Goal: Check status: Check status

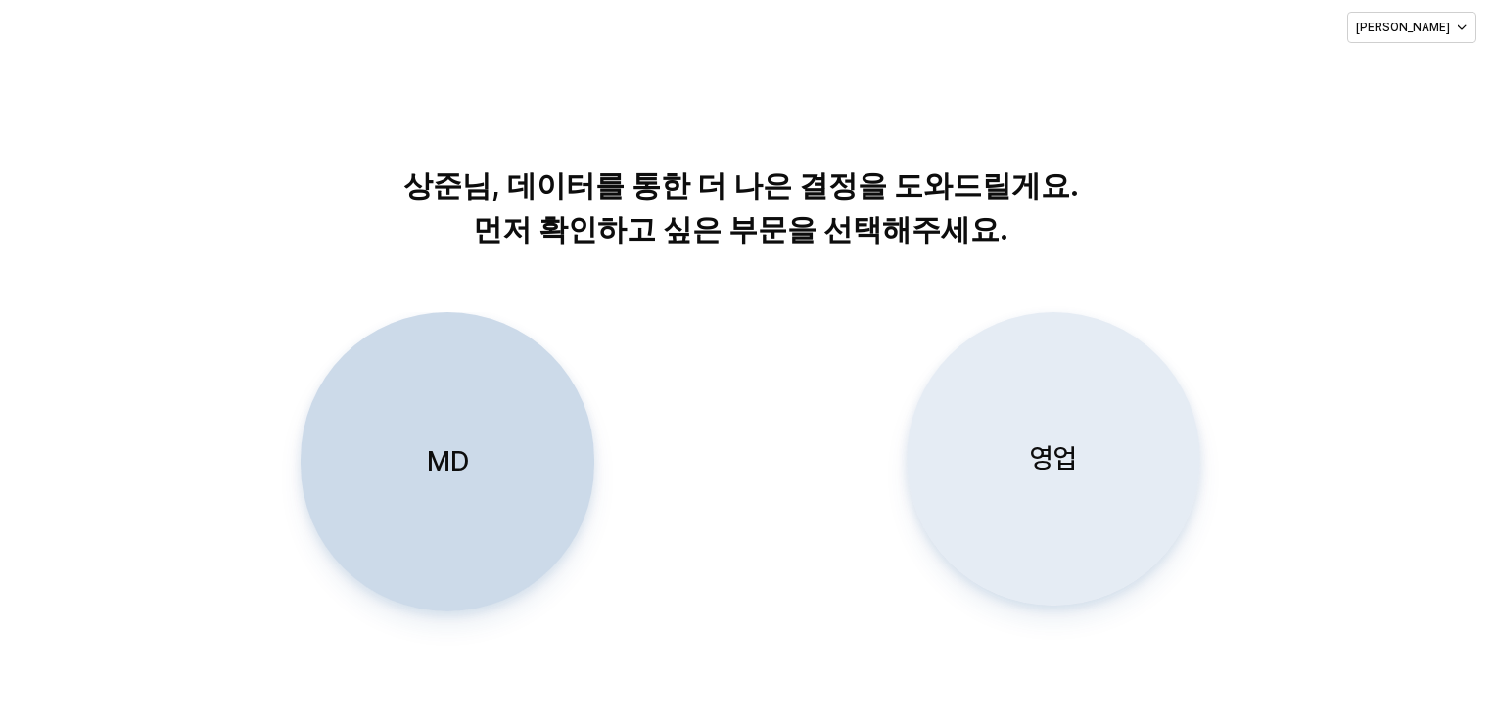
click at [1101, 407] on div "영업" at bounding box center [1053, 459] width 276 height 292
click at [1066, 457] on p "영업" at bounding box center [1053, 458] width 47 height 36
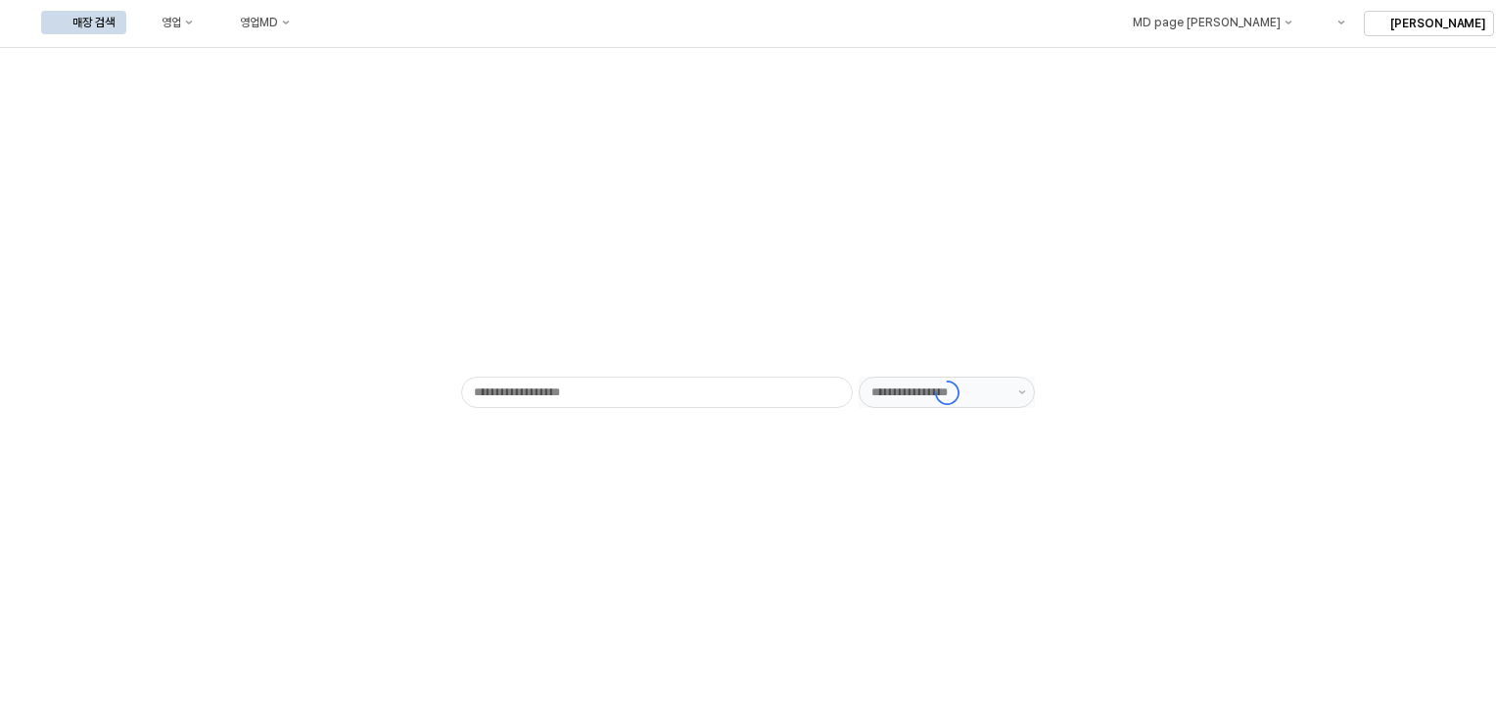
type input "******"
click at [181, 24] on div "영업" at bounding box center [171, 23] width 20 height 14
click at [366, 58] on div "목표매출 달성현황" at bounding box center [386, 59] width 104 height 16
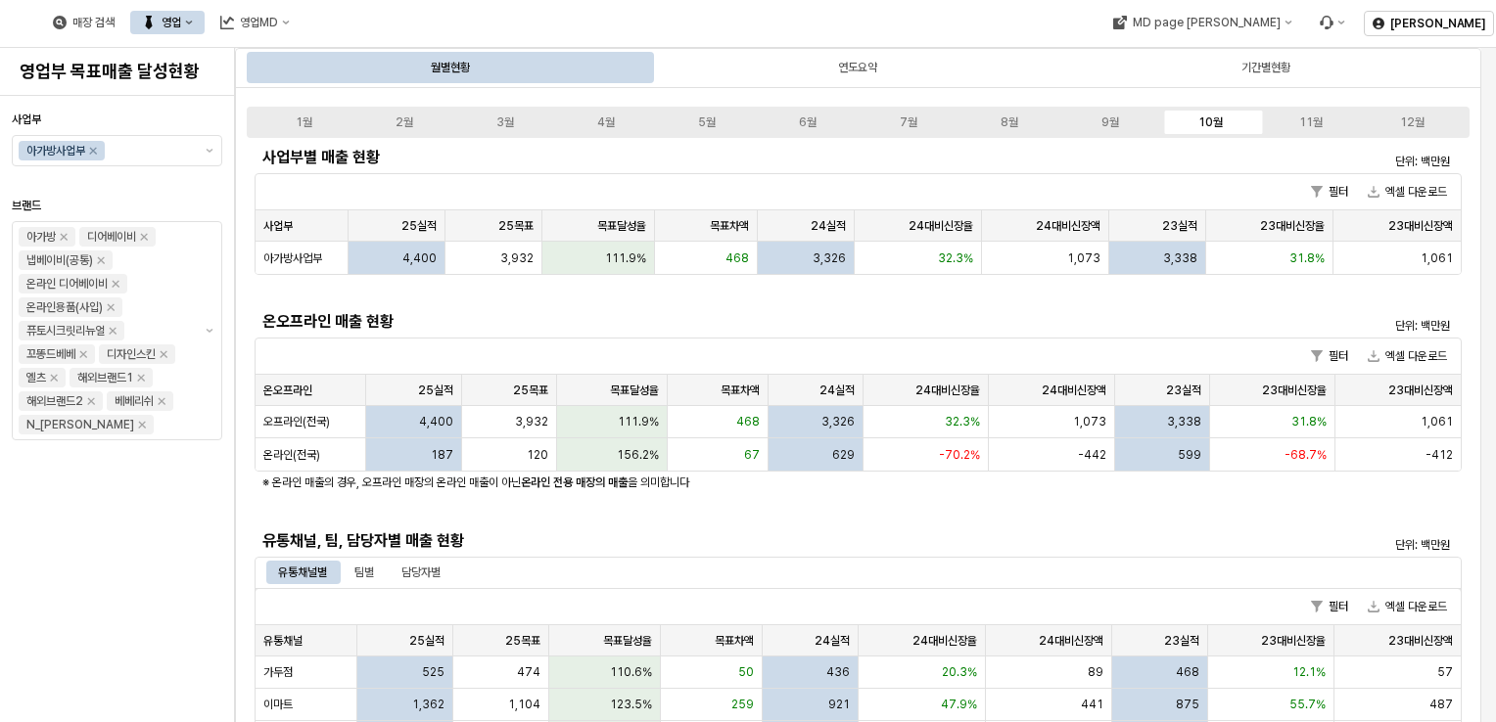
scroll to position [207, 0]
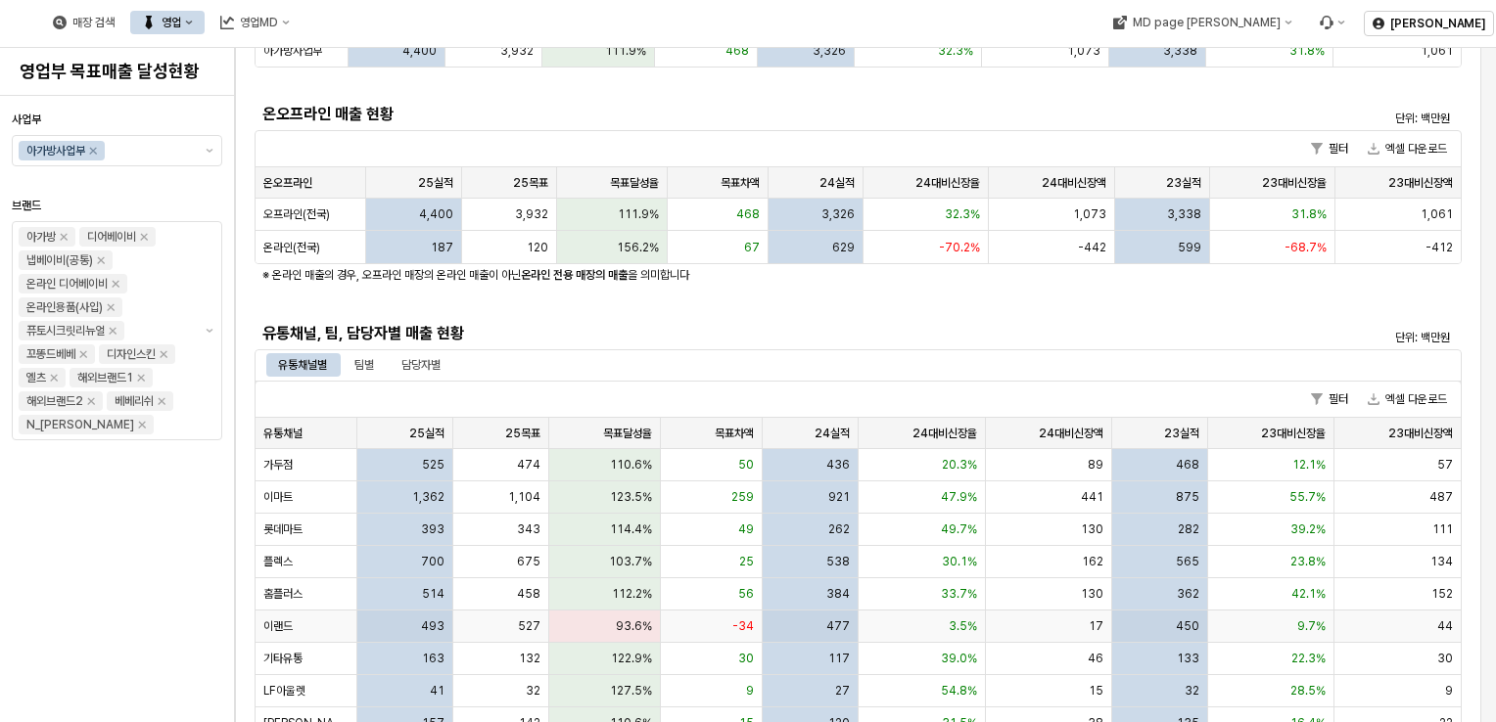
click at [350, 622] on div "이랜드" at bounding box center [306, 627] width 102 height 32
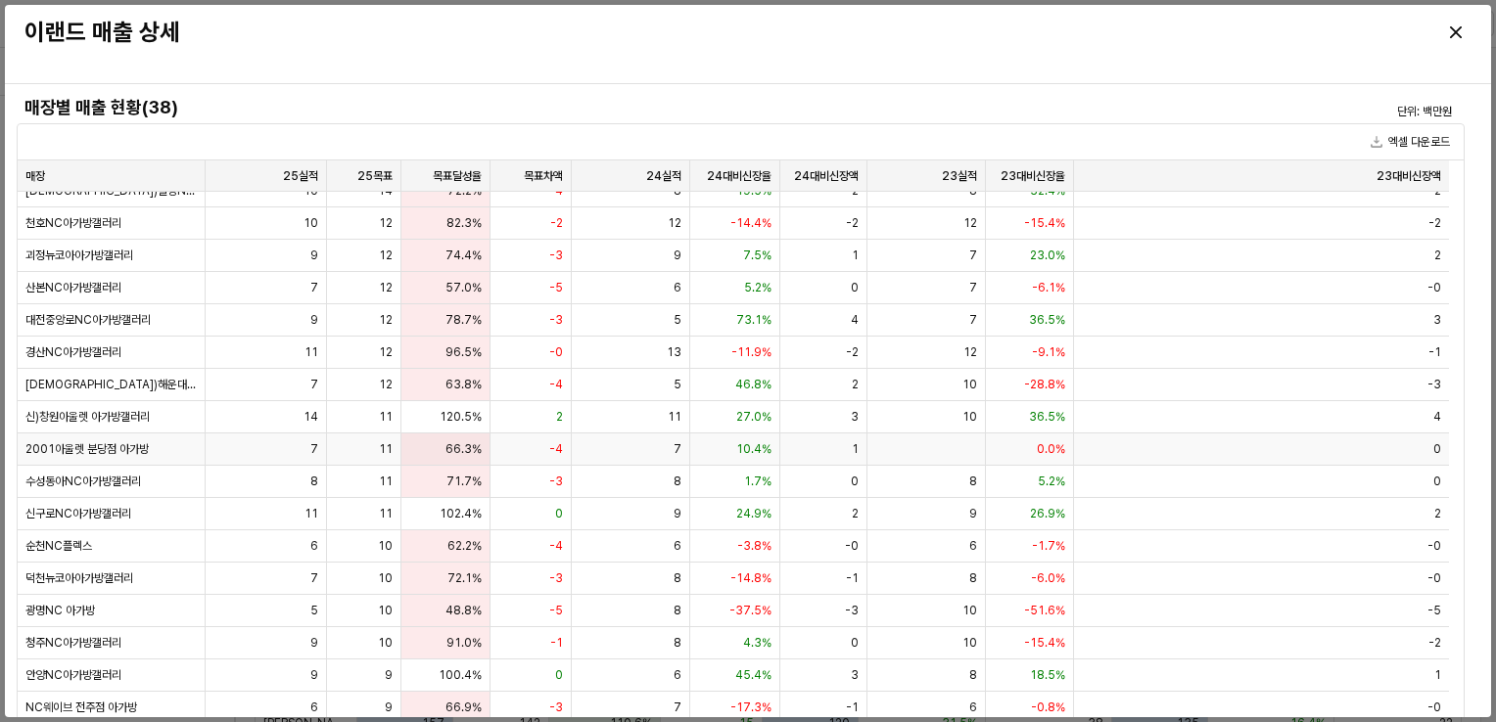
scroll to position [605, 0]
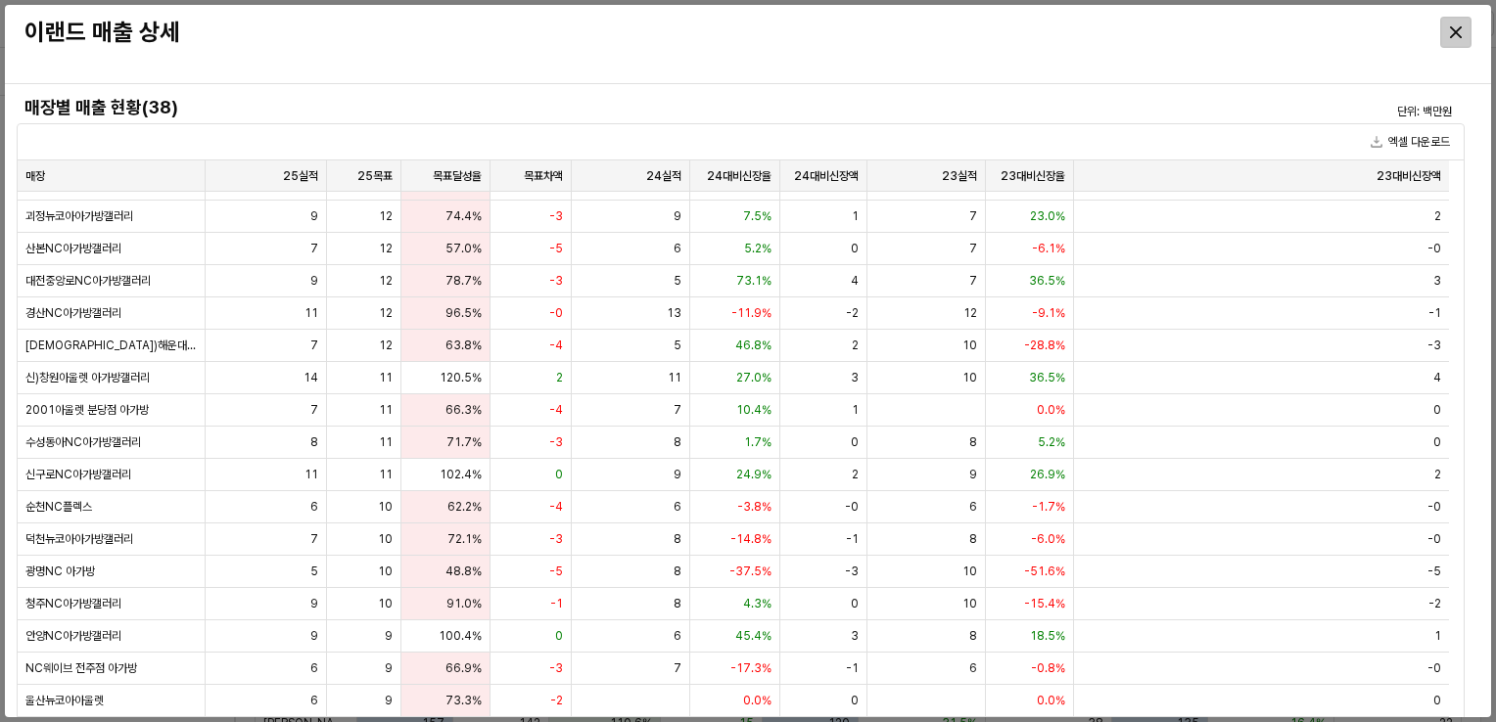
click at [1455, 29] on icon "Close" at bounding box center [1456, 32] width 12 height 12
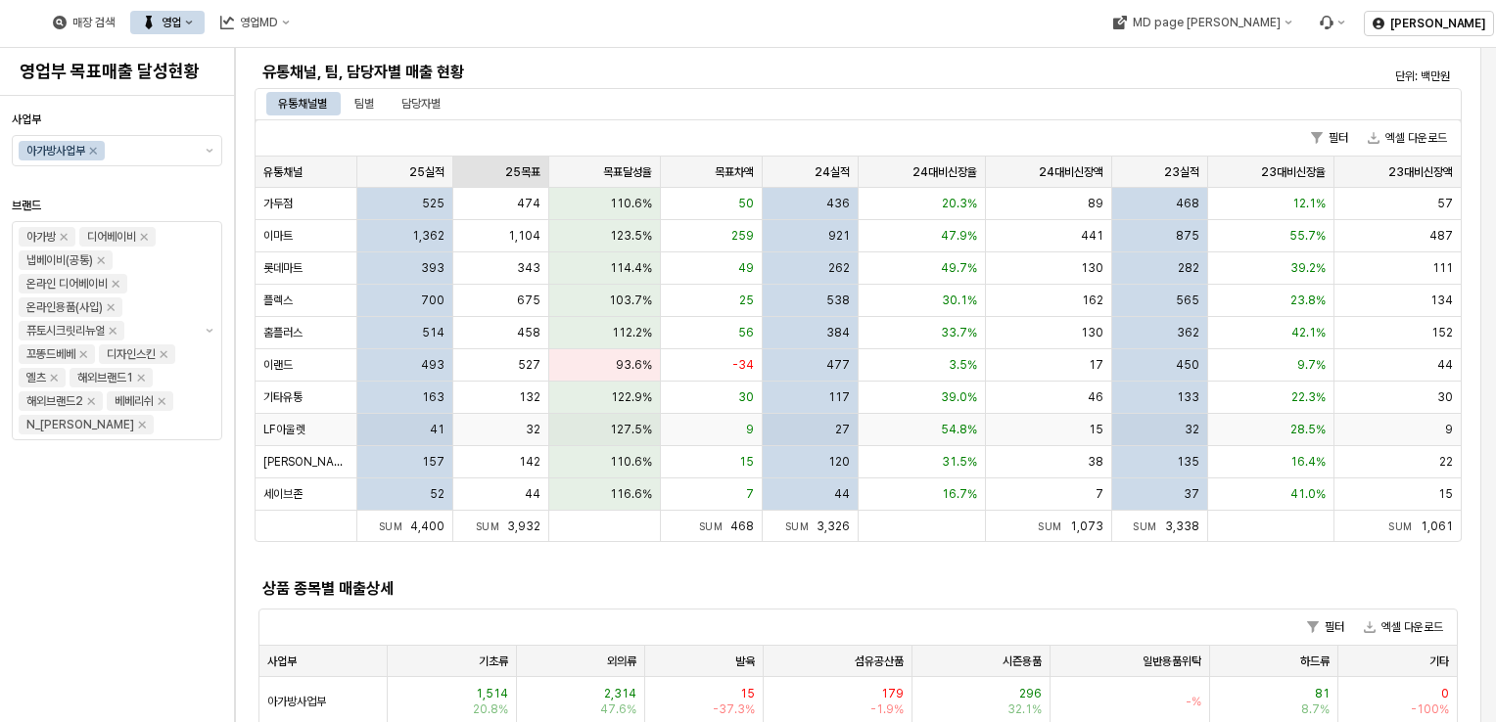
scroll to position [470, 0]
click at [575, 461] on div "110.6%" at bounding box center [605, 461] width 112 height 32
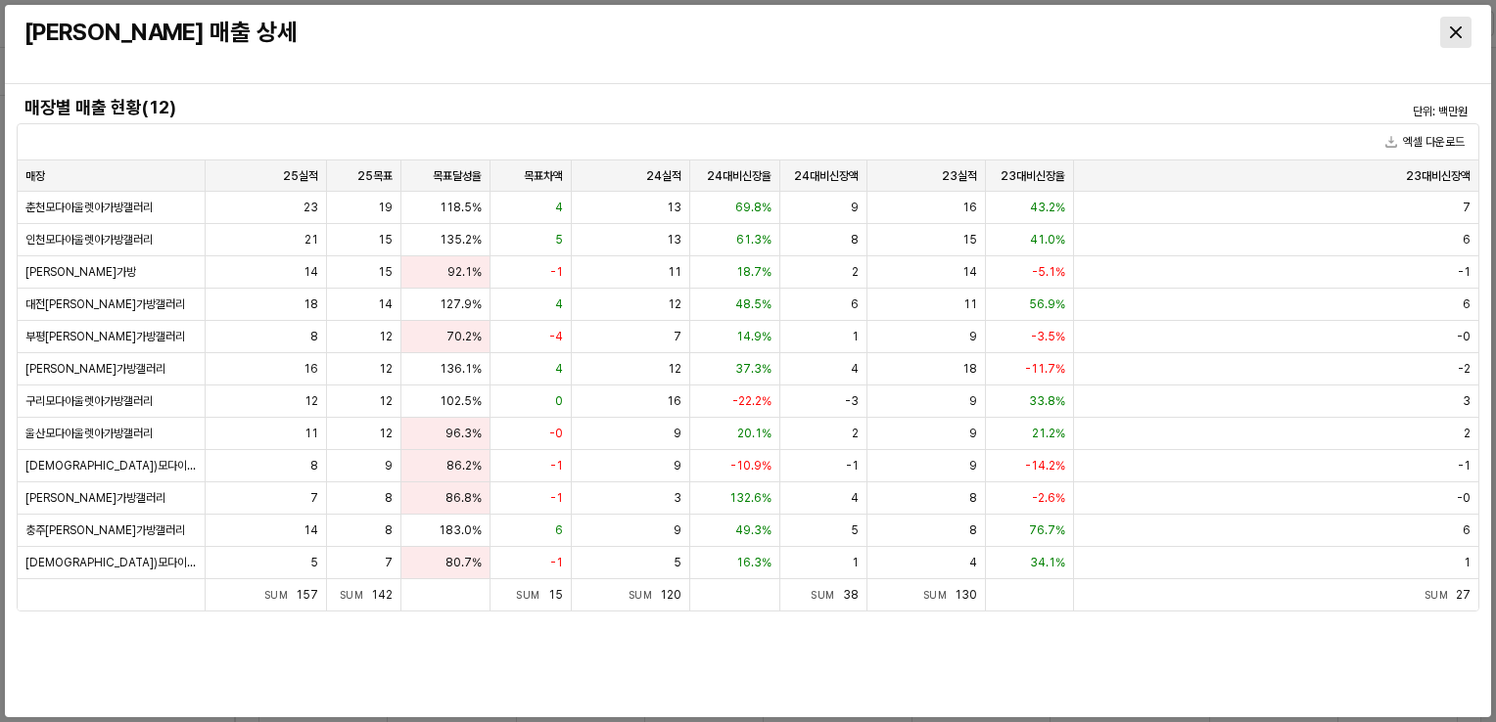
click at [1460, 22] on div "Close" at bounding box center [1455, 32] width 29 height 29
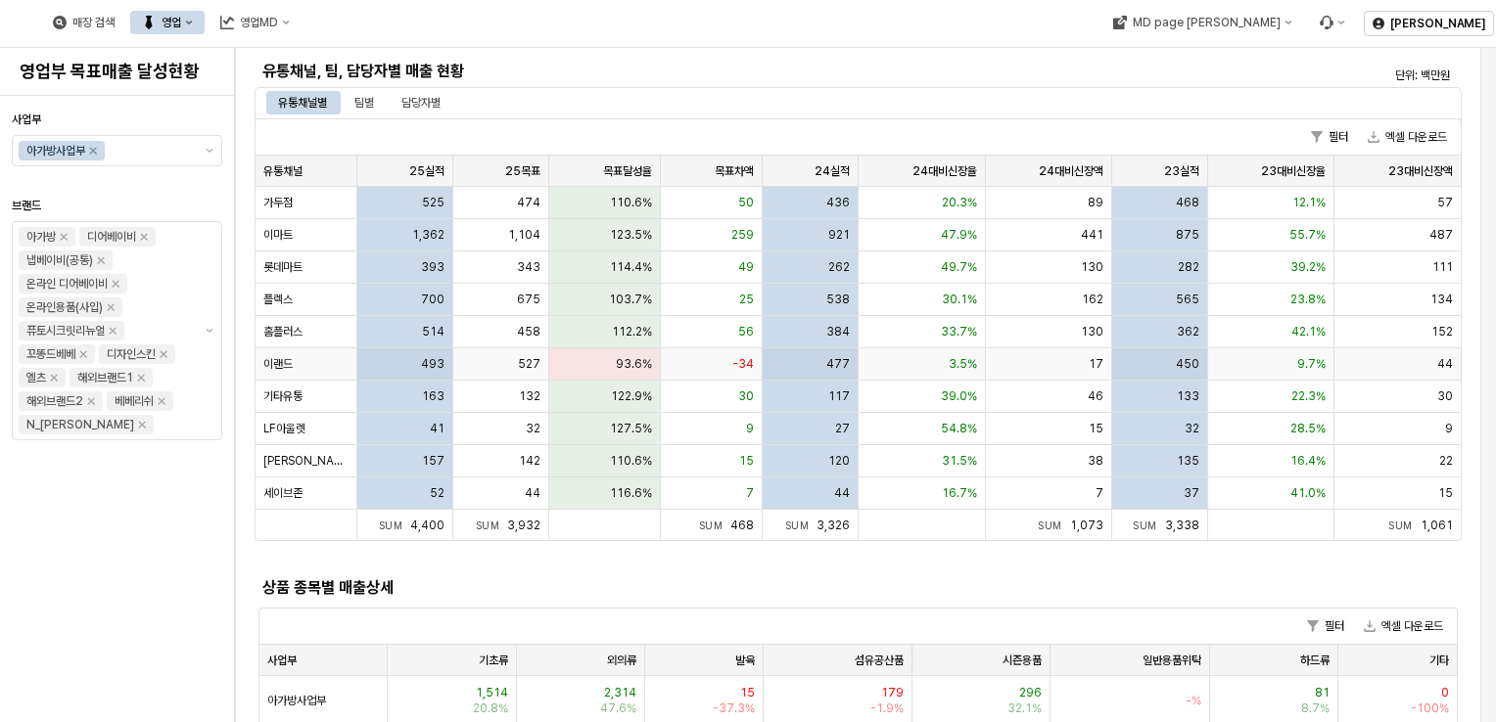
click at [575, 355] on div "93.6%" at bounding box center [605, 364] width 112 height 32
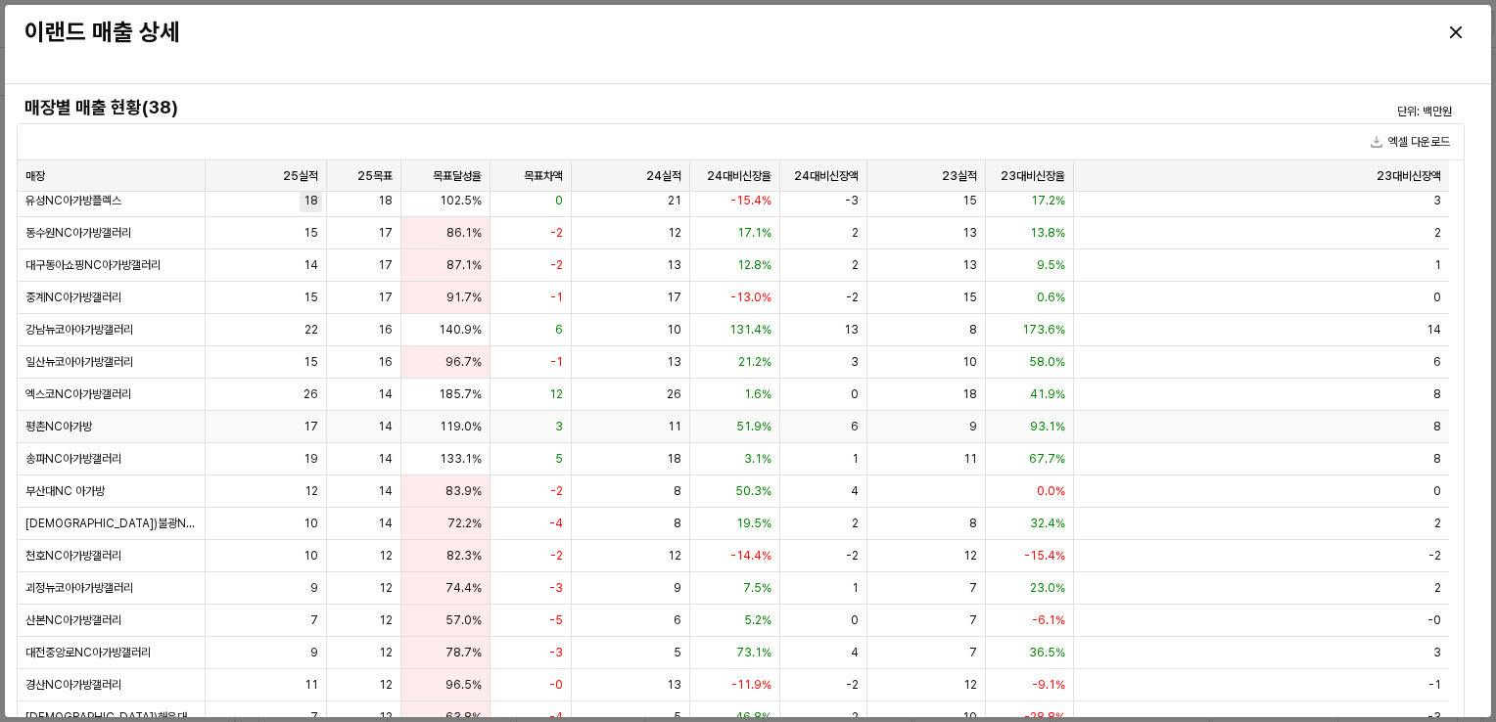
scroll to position [234, 0]
